Goal: Information Seeking & Learning: Learn about a topic

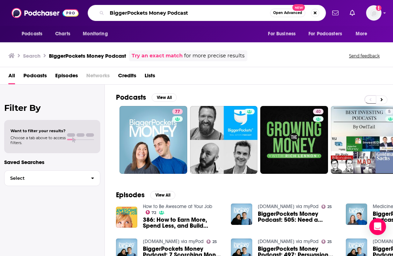
click at [185, 9] on input "BiggerPockets Money Podcast" at bounding box center [188, 12] width 163 height 11
paste input "usiness Dad"
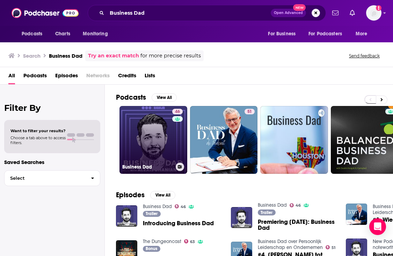
click at [156, 120] on link "46 Business Dad" at bounding box center [154, 140] width 68 height 68
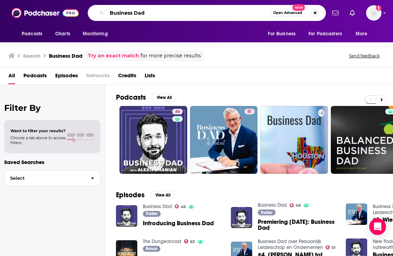
click at [215, 12] on input "Business Dad" at bounding box center [188, 12] width 163 height 11
paste input "Odd Lots"
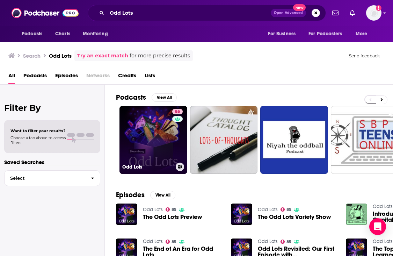
click at [159, 126] on link "85 Odd Lots" at bounding box center [154, 140] width 68 height 68
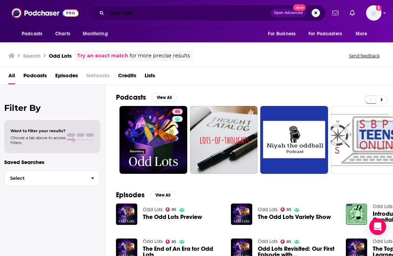
click at [169, 10] on input "Odd Lots" at bounding box center [189, 12] width 164 height 11
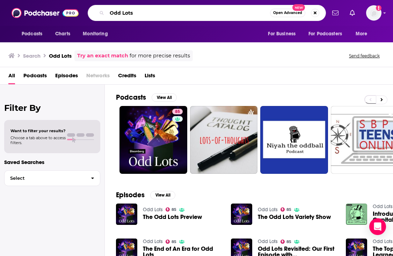
click at [169, 10] on input "Odd Lots" at bounding box center [188, 12] width 163 height 11
paste input "So Money Podcast"
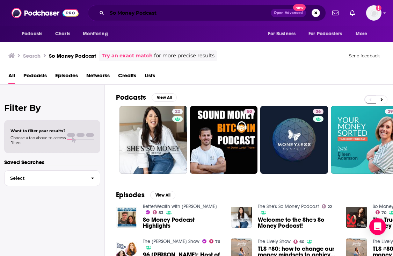
click at [174, 12] on input "So Money Podcast" at bounding box center [189, 12] width 164 height 11
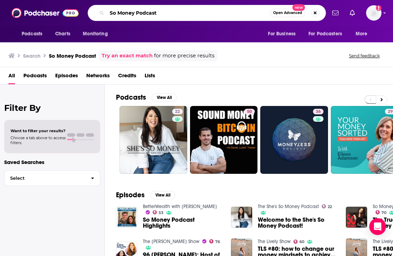
click at [174, 12] on input "So Money Podcast" at bounding box center [188, 12] width 163 height 11
type input "So Money"
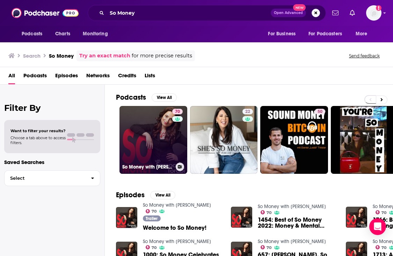
click at [148, 116] on link "70 So Money with Farnoosh Torabi" at bounding box center [154, 140] width 68 height 68
click at [136, 119] on link "70 So Money with Farnoosh Torabi" at bounding box center [154, 140] width 68 height 68
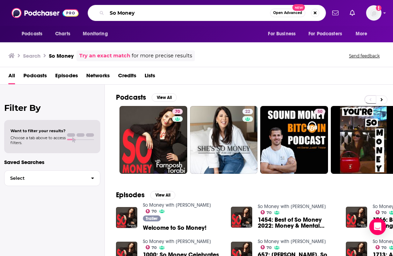
click at [169, 9] on input "So Money" at bounding box center [188, 12] width 163 height 11
paste input "The Room Where it Happened"
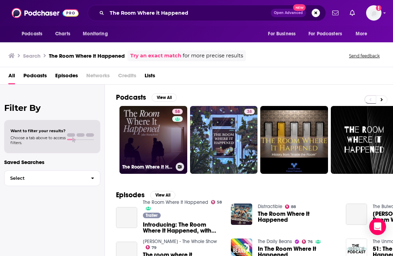
click at [142, 128] on link "58 The Room Where It Happened" at bounding box center [154, 140] width 68 height 68
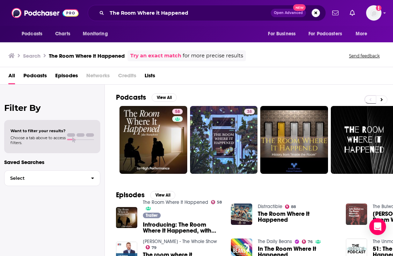
click at [143, 2] on div "Podcasts Charts Monitoring The Room Where it Happened Open Advanced New For Bus…" at bounding box center [196, 13] width 393 height 26
click at [138, 13] on input "The Room Where it Happened" at bounding box center [189, 12] width 164 height 11
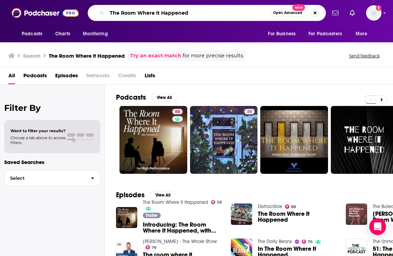
click at [138, 13] on input "The Room Where it Happened" at bounding box center [188, 12] width 163 height 11
paste input "undown with Ramon"
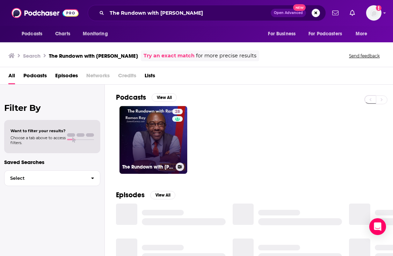
click at [151, 128] on link "28 The Rundown with Ramon - Ramon Ray - small business podcast for entrepreneurs" at bounding box center [154, 140] width 68 height 68
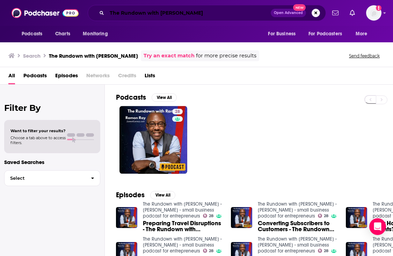
click at [147, 13] on input "The Rundown with Ramon" at bounding box center [189, 12] width 164 height 11
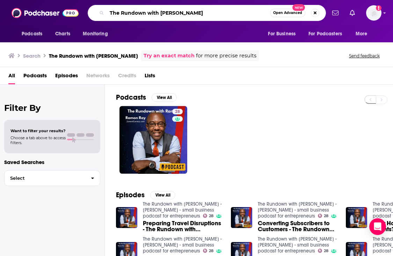
click at [147, 13] on input "The Rundown with Ramon" at bounding box center [188, 12] width 163 height 11
paste input "Small Business Radio Show"
type input "The Small Business Radio Show"
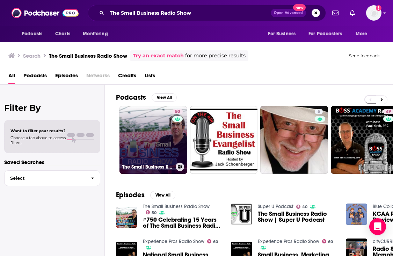
click at [143, 134] on link "50 The Small Business Radio Show" at bounding box center [154, 140] width 68 height 68
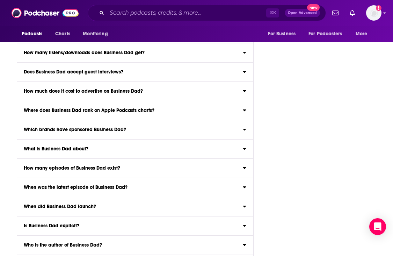
scroll to position [2864, 0]
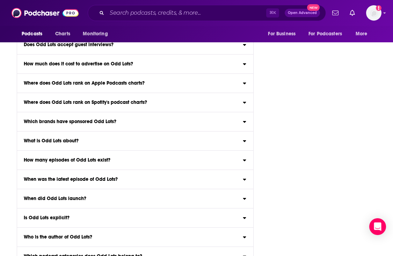
scroll to position [3158, 0]
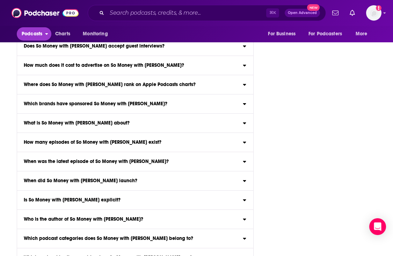
scroll to position [3156, 0]
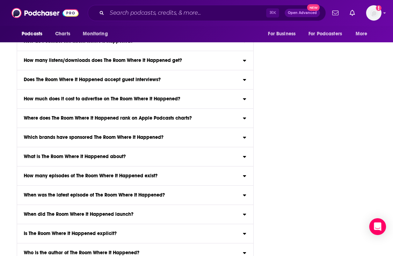
scroll to position [2815, 0]
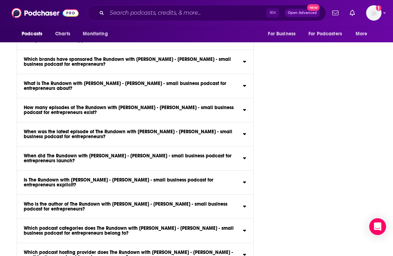
scroll to position [2247, 0]
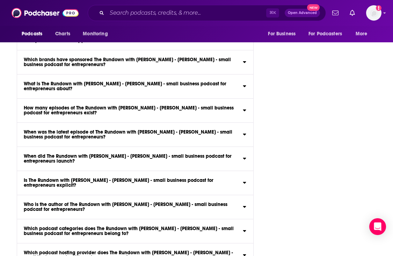
click at [368, 0] on div "Podcasts Charts Monitoring ⌘ K Open Advanced New For Business For Podcasters Mo…" at bounding box center [196, 13] width 393 height 26
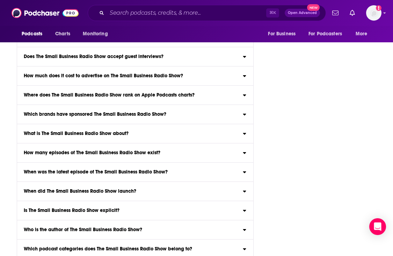
scroll to position [2732, 0]
